Goal: Check status: Check status

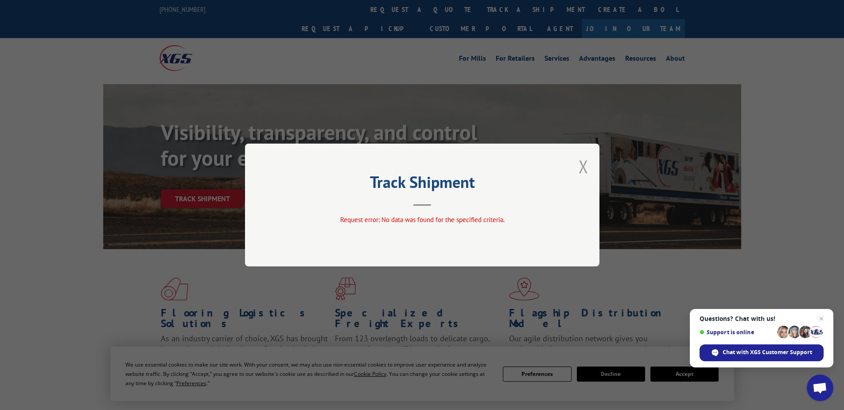
scroll to position [170, 0]
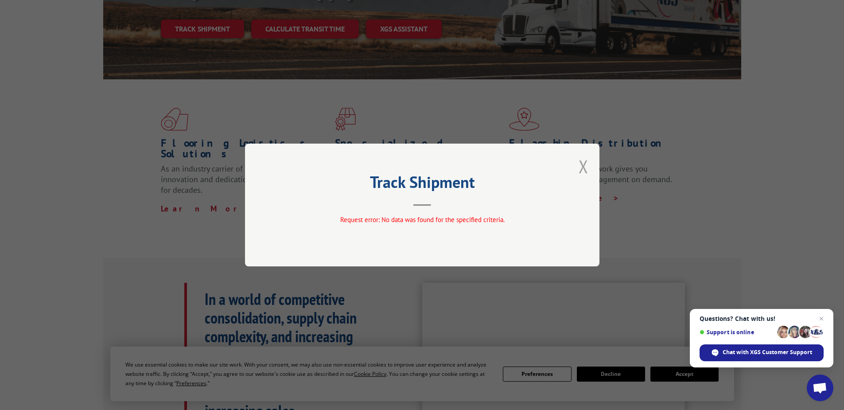
click at [581, 167] on button "Close modal" at bounding box center [584, 166] width 10 height 23
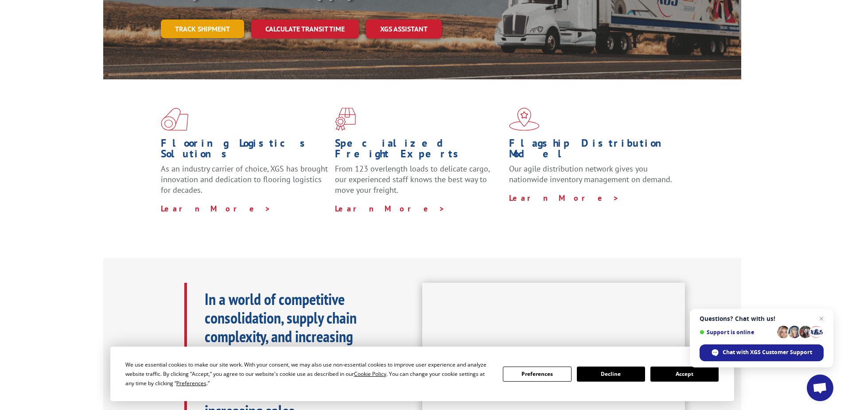
click at [194, 19] on link "Track shipment" at bounding box center [202, 28] width 83 height 19
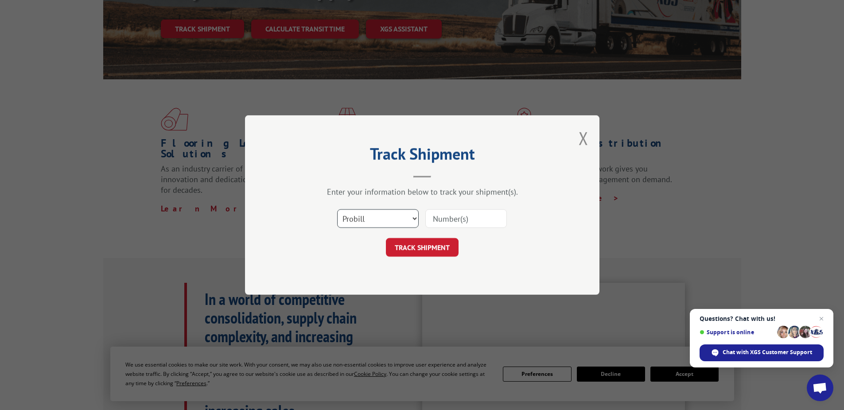
drag, startPoint x: 370, startPoint y: 218, endPoint x: 370, endPoint y: 227, distance: 8.4
click at [370, 218] on select "Select category... Probill BOL PO" at bounding box center [378, 218] width 82 height 19
select select "po"
click at [337, 209] on select "Select category... Probill BOL PO" at bounding box center [378, 218] width 82 height 19
click at [440, 221] on input at bounding box center [466, 218] width 82 height 19
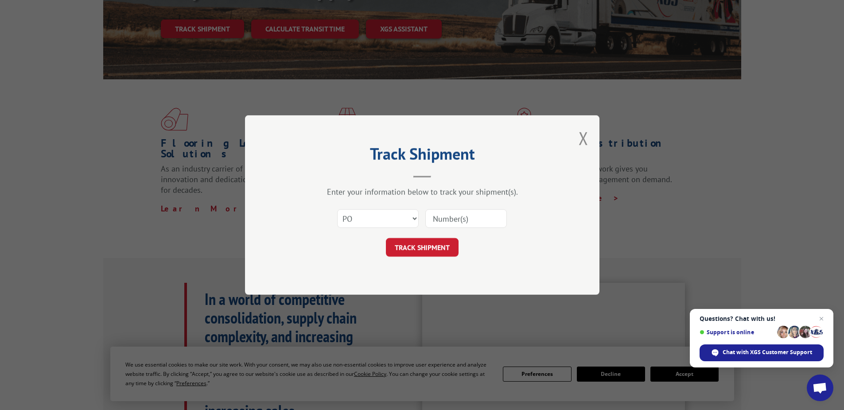
paste input "24504919"
type input "24504919"
click button "TRACK SHIPMENT" at bounding box center [422, 247] width 73 height 19
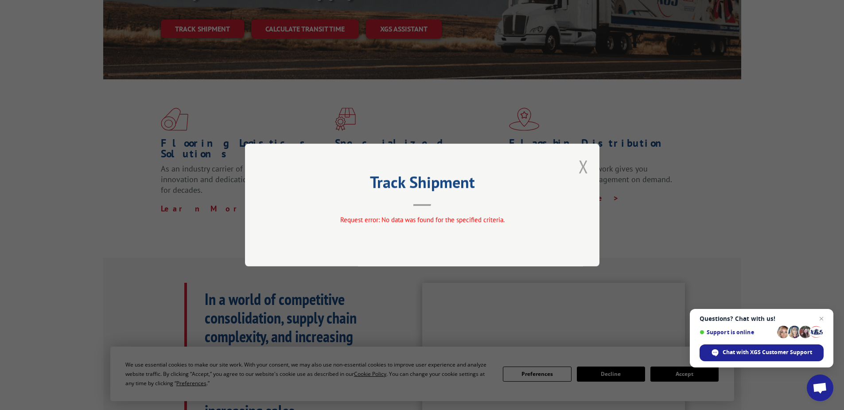
click at [586, 168] on button "Close modal" at bounding box center [584, 166] width 10 height 23
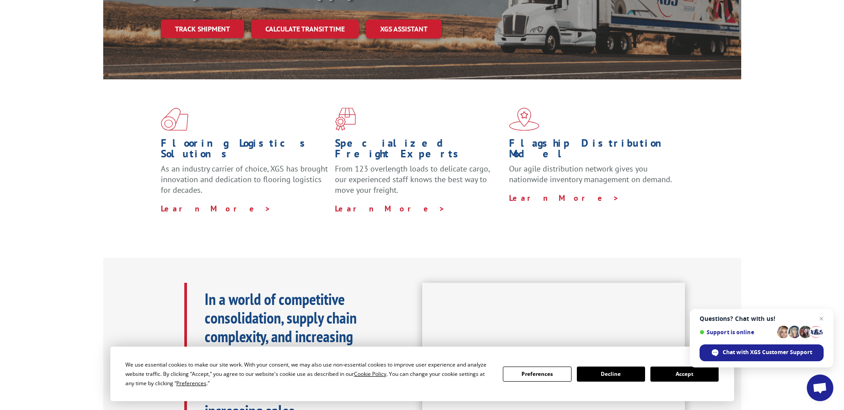
drag, startPoint x: 199, startPoint y: 7, endPoint x: 203, endPoint y: 14, distance: 9.0
click at [199, 19] on link "Track shipment" at bounding box center [202, 28] width 83 height 19
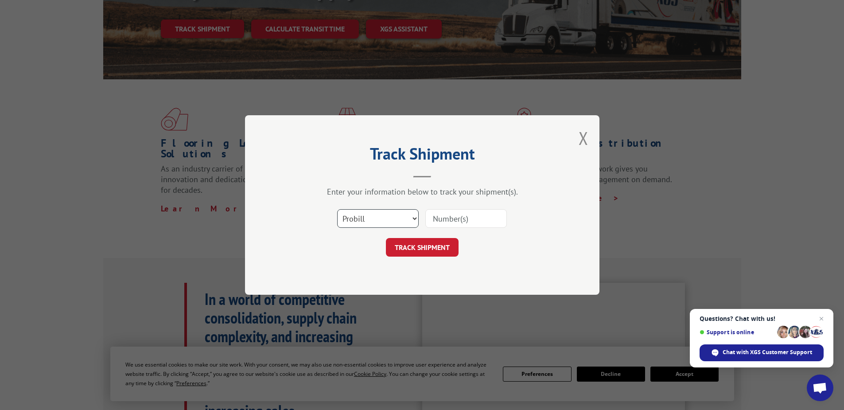
click at [362, 226] on select "Select category... Probill BOL PO" at bounding box center [378, 218] width 82 height 19
select select "po"
click at [337, 209] on select "Select category... Probill BOL PO" at bounding box center [378, 218] width 82 height 19
click at [438, 219] on input at bounding box center [466, 218] width 82 height 19
paste input "02530743"
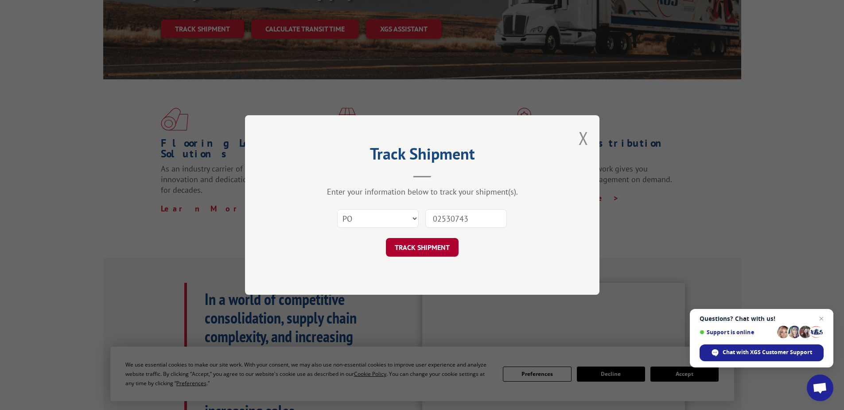
type input "02530743"
click at [418, 250] on button "TRACK SHIPMENT" at bounding box center [422, 247] width 73 height 19
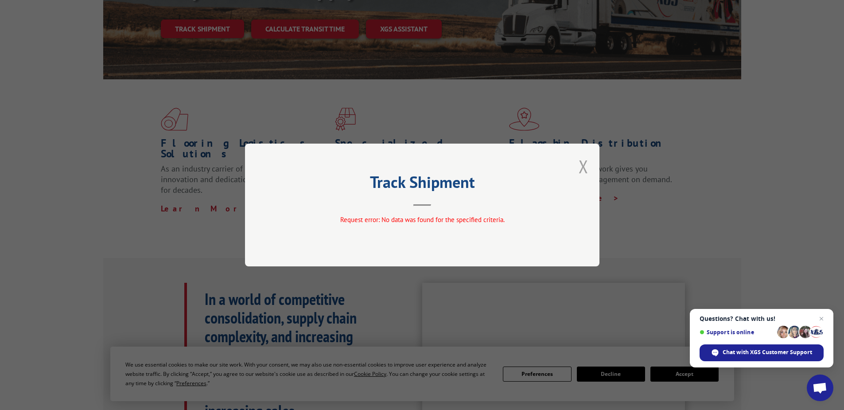
click at [586, 168] on button "Close modal" at bounding box center [584, 166] width 10 height 23
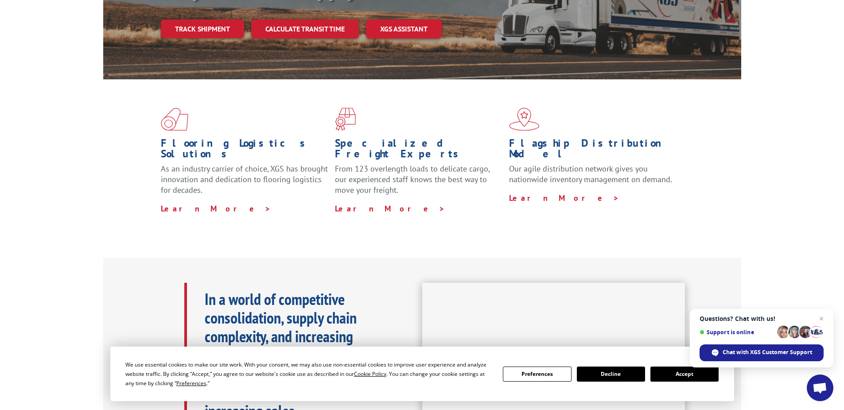
drag, startPoint x: 199, startPoint y: 8, endPoint x: 208, endPoint y: 18, distance: 13.8
click at [199, 19] on link "Track shipment" at bounding box center [202, 28] width 83 height 19
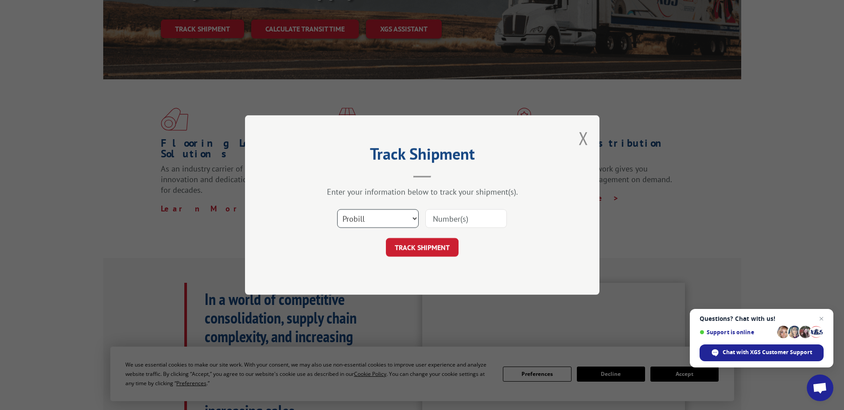
drag, startPoint x: 358, startPoint y: 213, endPoint x: 358, endPoint y: 229, distance: 16.0
click at [358, 213] on select "Select category... Probill BOL PO" at bounding box center [378, 218] width 82 height 19
select select "po"
click at [337, 209] on select "Select category... Probill BOL PO" at bounding box center [378, 218] width 82 height 19
click at [431, 218] on input at bounding box center [466, 218] width 82 height 19
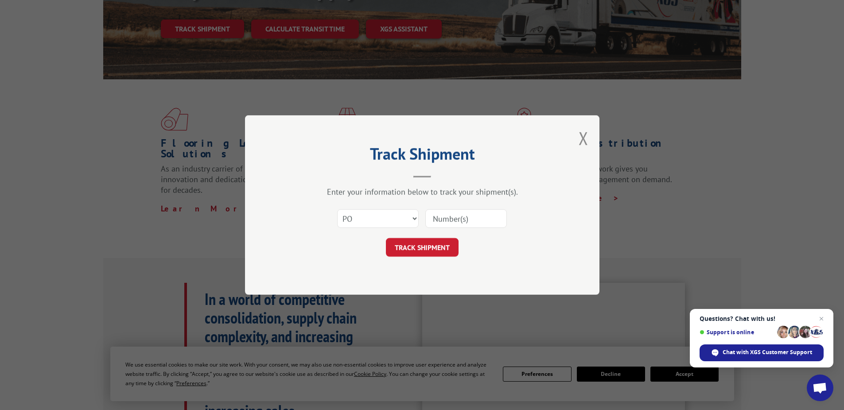
paste input "52530428"
type input "52530428"
click at [417, 245] on button "TRACK SHIPMENT" at bounding box center [422, 247] width 73 height 19
